Goal: Find specific page/section: Find specific page/section

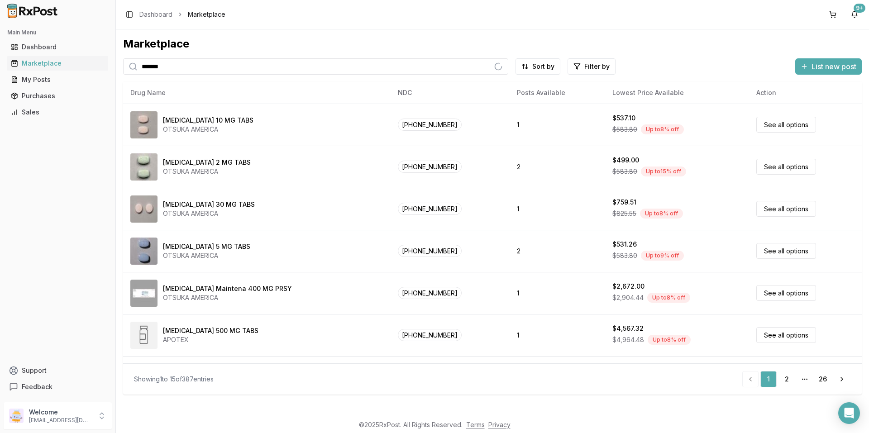
type input "********"
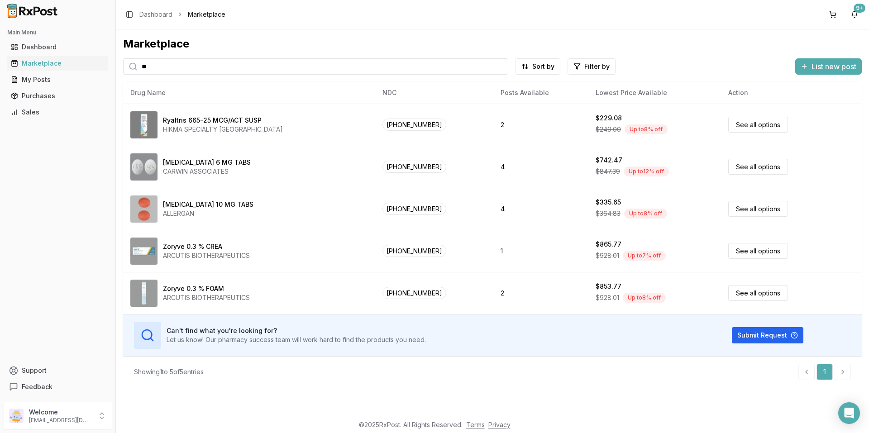
click at [163, 71] on input "**" at bounding box center [315, 66] width 385 height 16
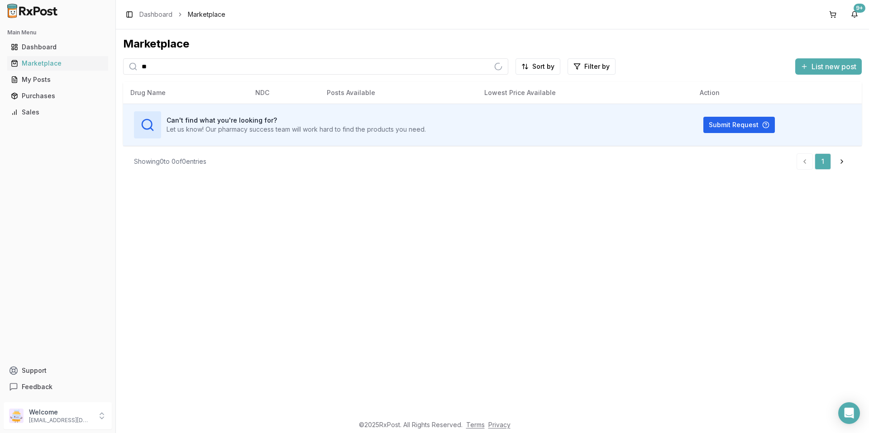
type input "*"
